Goal: Find specific page/section: Find specific page/section

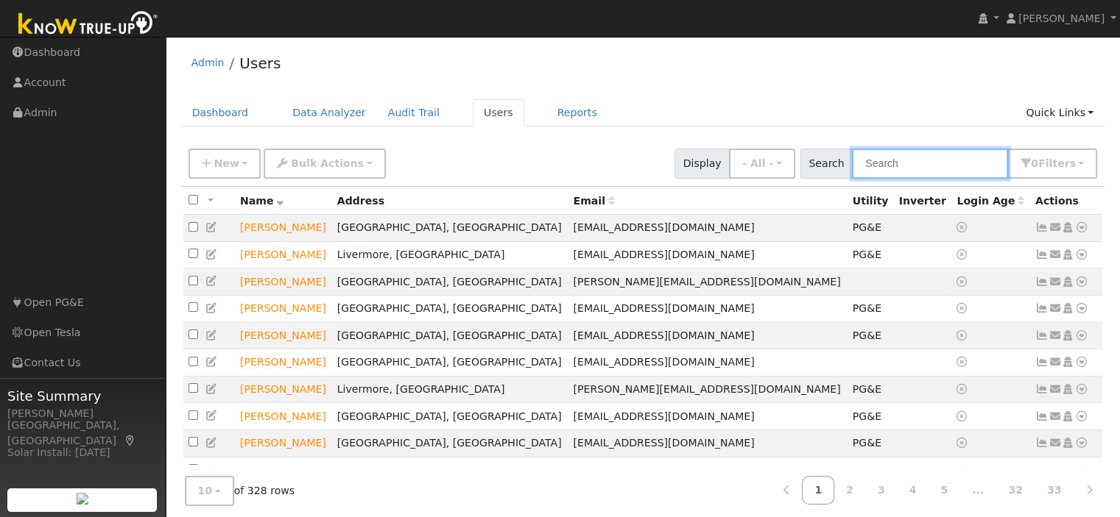
click at [880, 168] on input "text" at bounding box center [930, 164] width 156 height 30
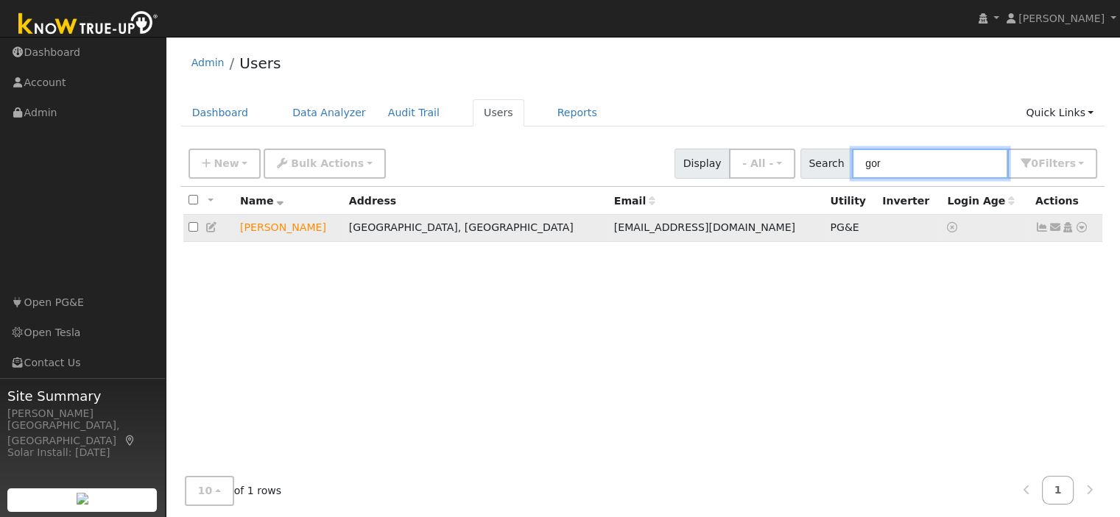
type input "gor"
click at [1078, 229] on icon at bounding box center [1081, 227] width 13 height 10
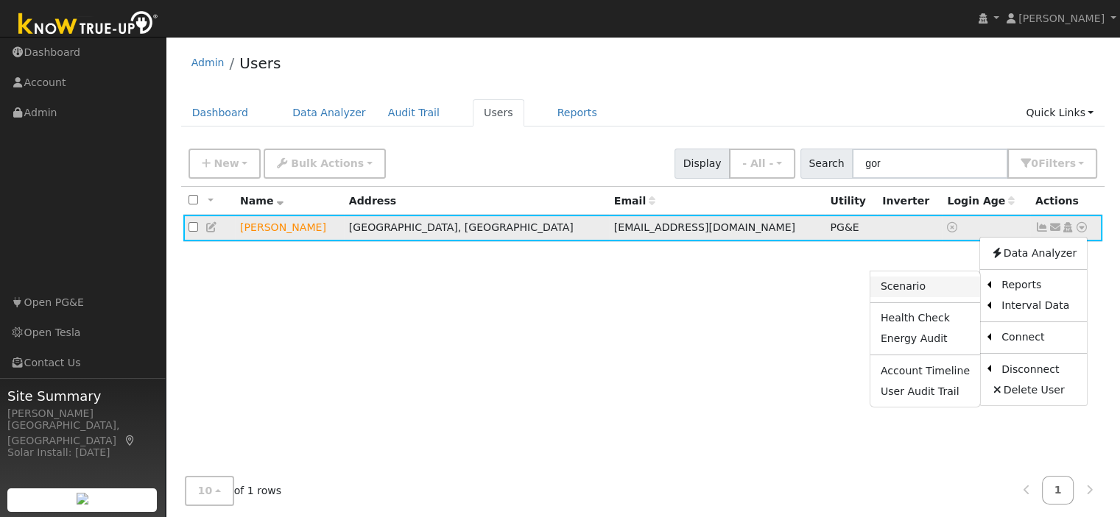
click at [924, 289] on link "Scenario" at bounding box center [925, 287] width 110 height 21
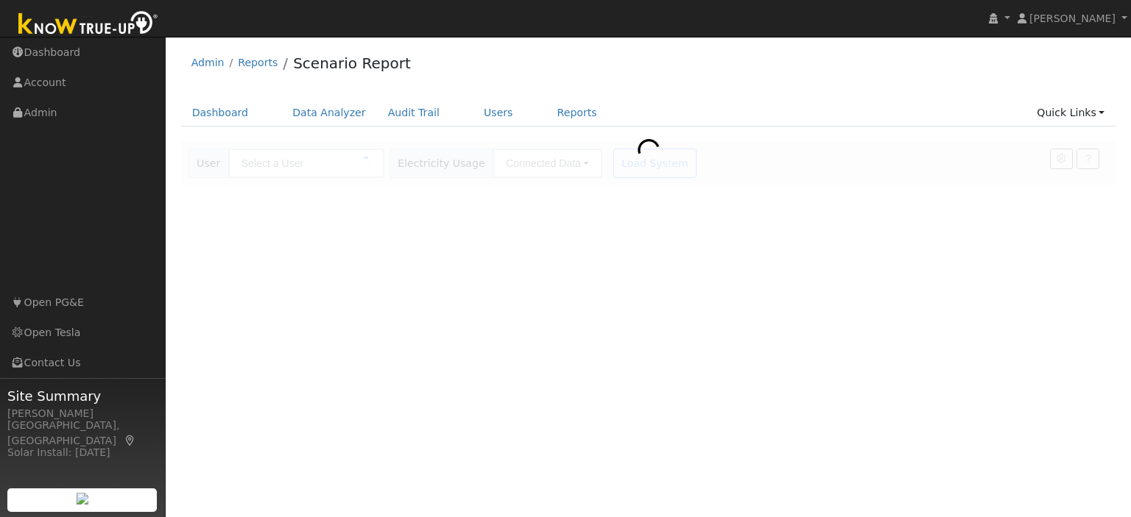
type input "[PERSON_NAME]"
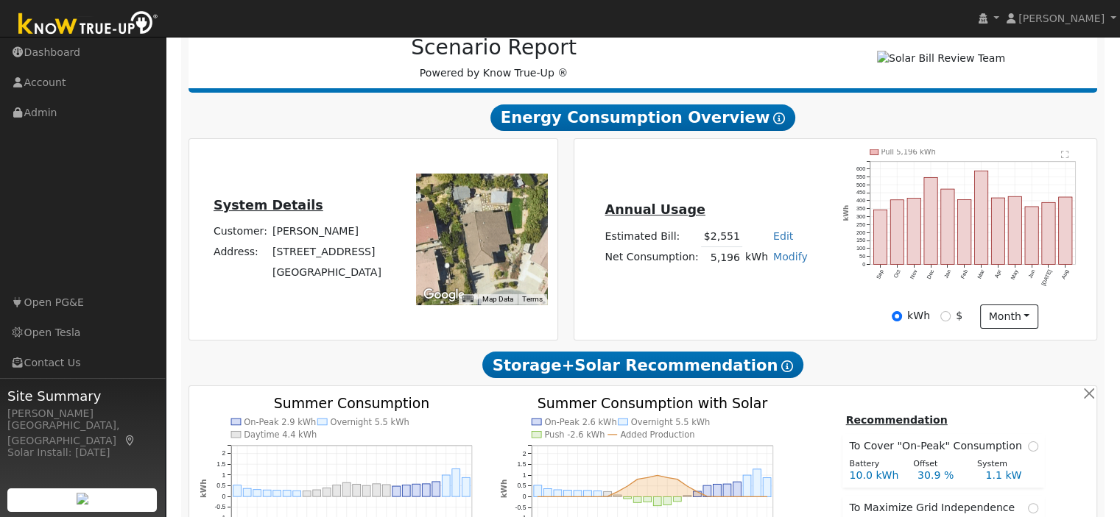
scroll to position [221, 0]
